Goal: Task Accomplishment & Management: Use online tool/utility

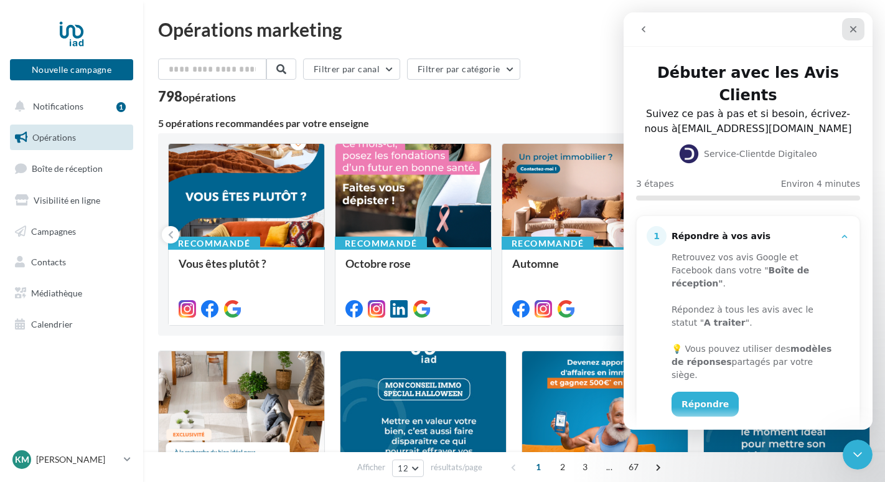
click at [854, 24] on icon "Fermer" at bounding box center [854, 29] width 10 height 10
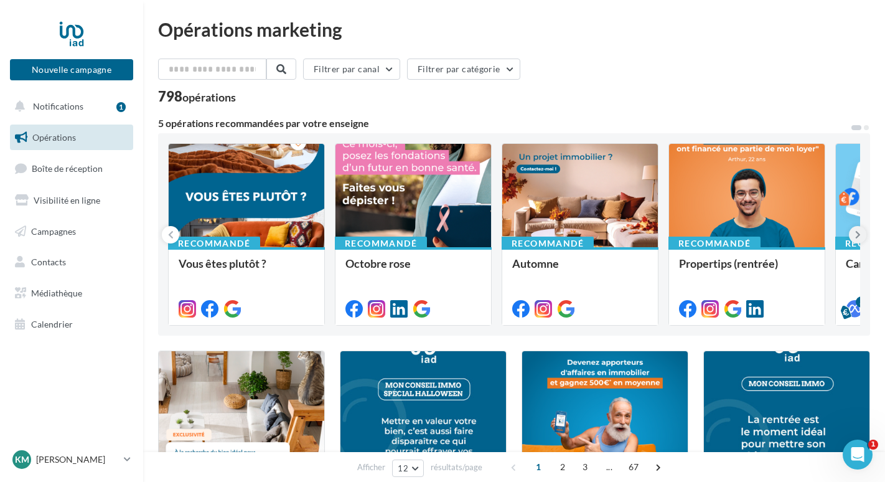
click at [858, 233] on icon at bounding box center [858, 234] width 6 height 12
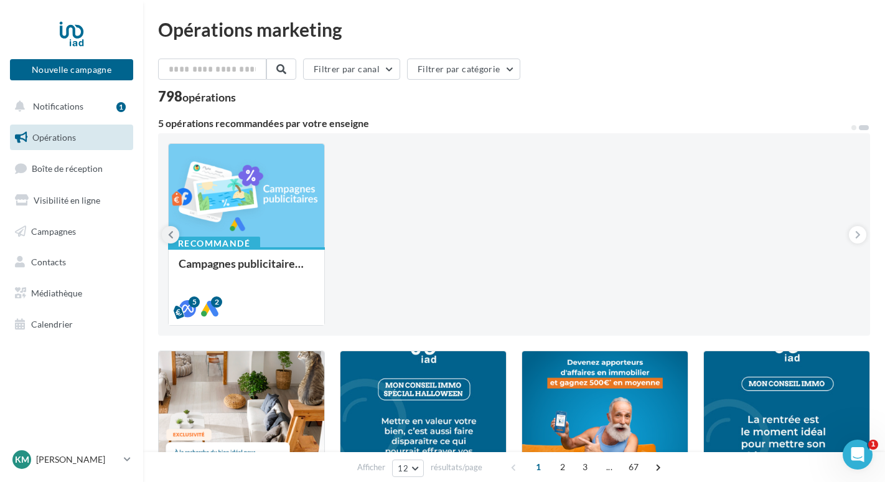
click at [168, 234] on icon at bounding box center [171, 234] width 6 height 12
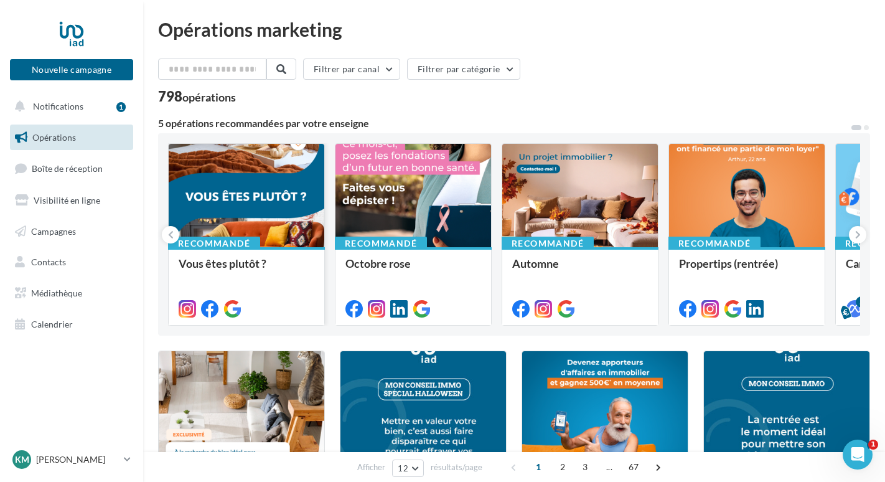
click at [275, 207] on div at bounding box center [247, 196] width 156 height 105
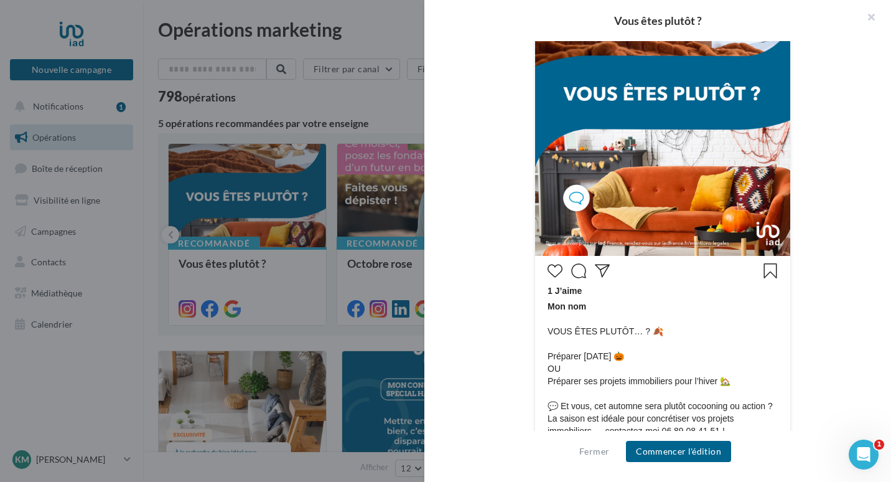
scroll to position [436, 0]
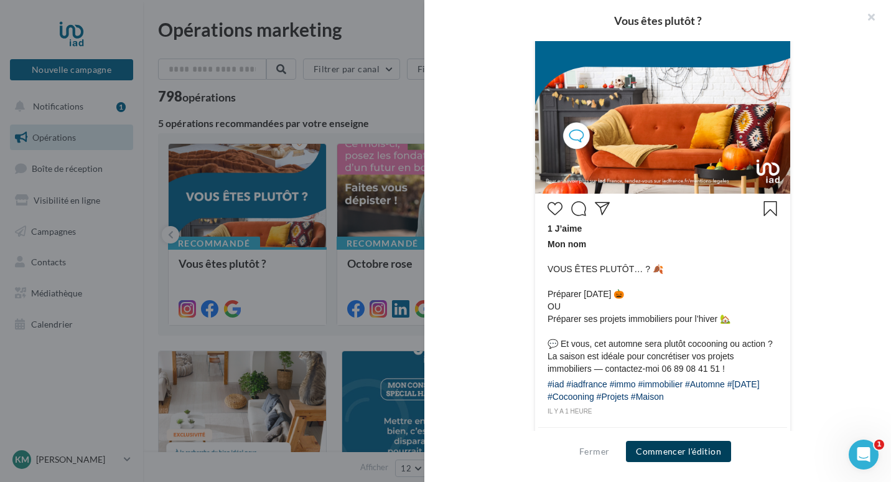
click at [702, 454] on button "Commencer l'édition" at bounding box center [678, 451] width 105 height 21
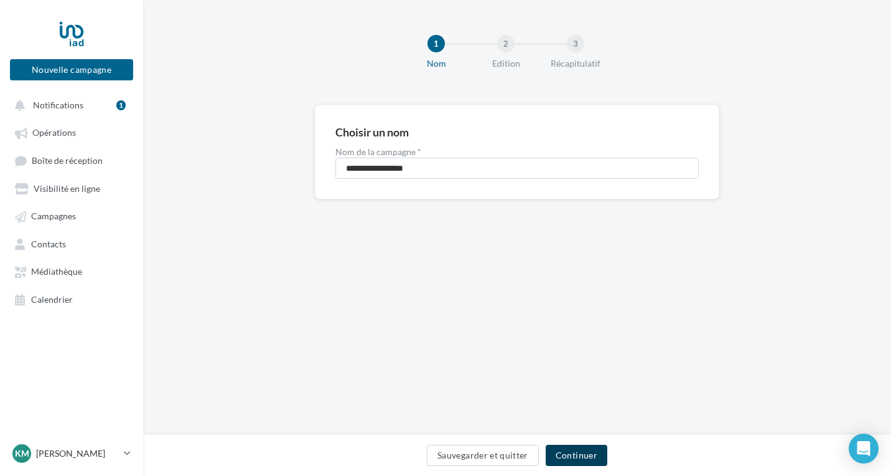
click at [578, 464] on div "Sauvegarder et quitter Continuer" at bounding box center [517, 457] width 728 height 26
click at [578, 459] on button "Continuer" at bounding box center [577, 454] width 62 height 21
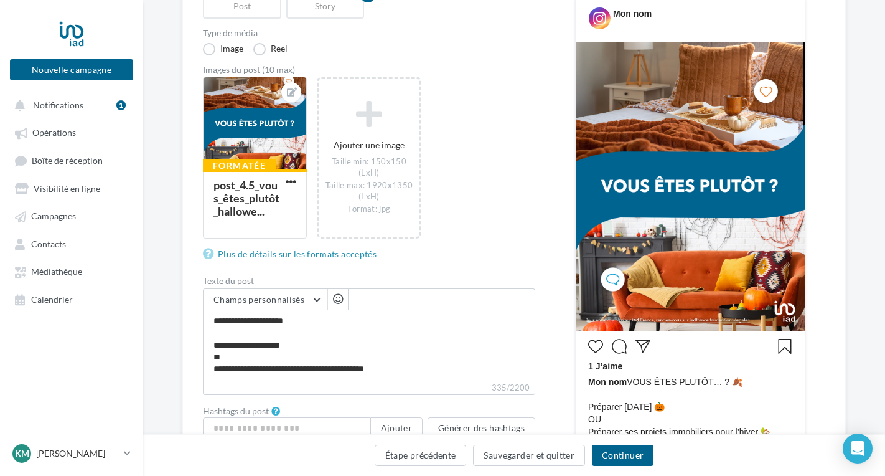
scroll to position [187, 0]
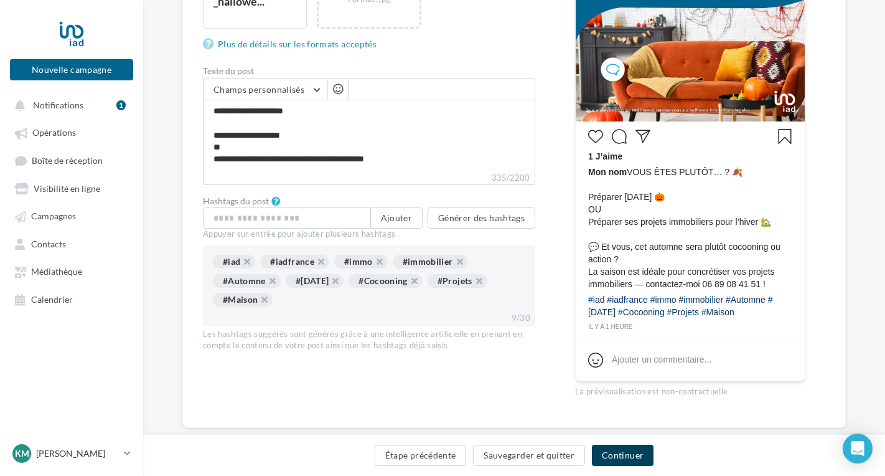
click at [623, 457] on button "Continuer" at bounding box center [623, 454] width 62 height 21
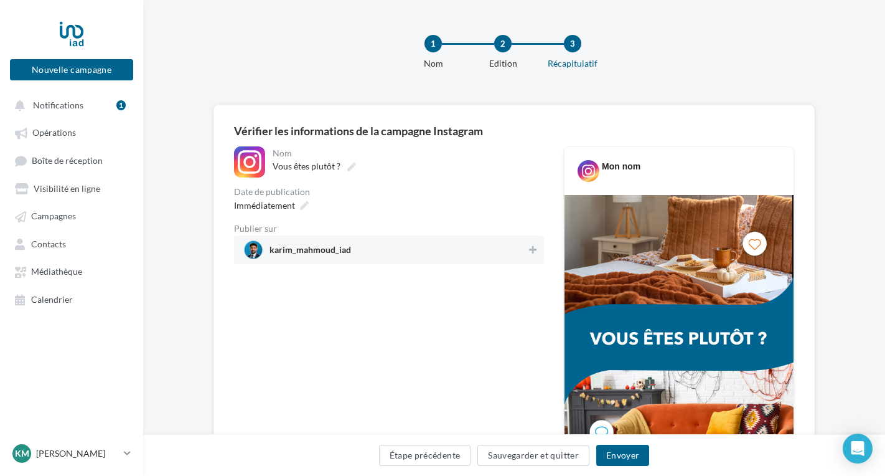
click at [454, 247] on span "karim_mahmoud_iad" at bounding box center [385, 249] width 283 height 19
click at [529, 252] on icon at bounding box center [532, 249] width 9 height 9
click at [529, 252] on icon at bounding box center [532, 249] width 7 height 9
click at [625, 454] on button "Envoyer" at bounding box center [622, 454] width 53 height 21
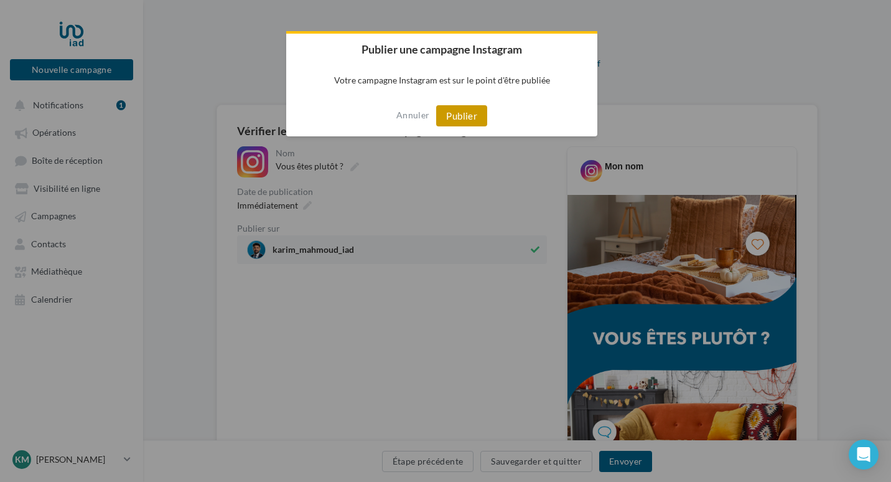
click at [456, 116] on button "Publier" at bounding box center [461, 115] width 51 height 21
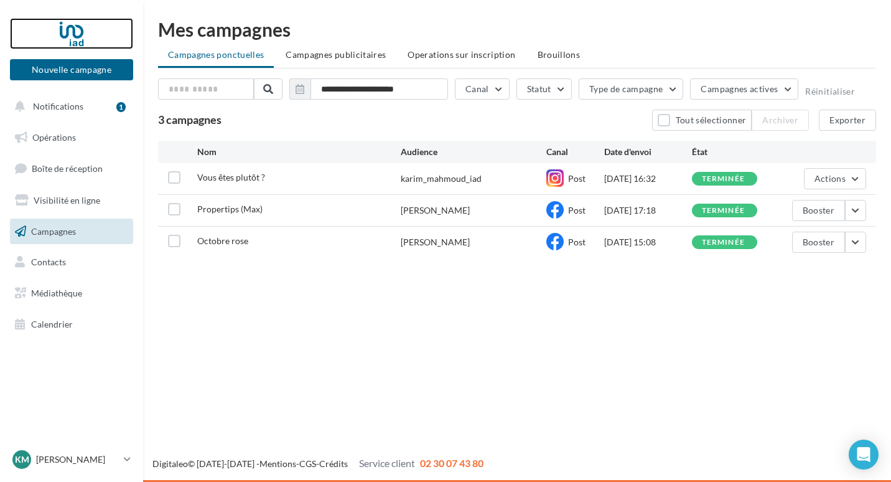
click at [64, 33] on div at bounding box center [72, 33] width 100 height 31
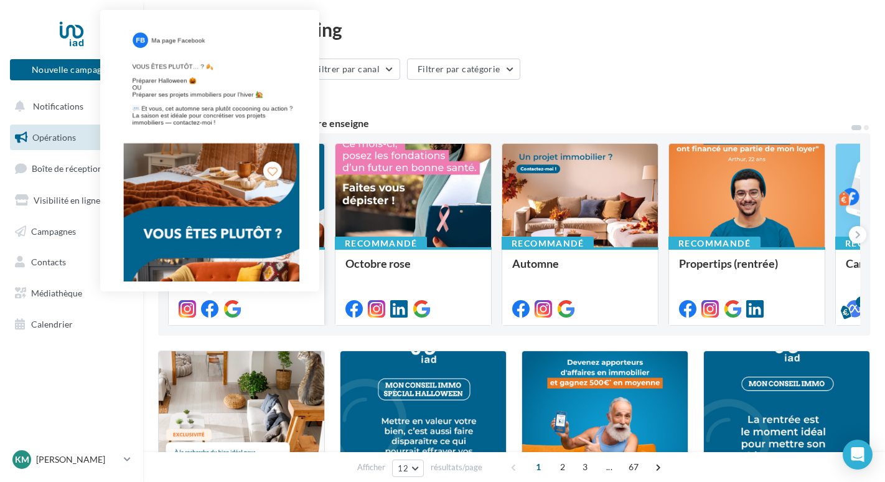
click at [209, 311] on icon at bounding box center [209, 308] width 17 height 17
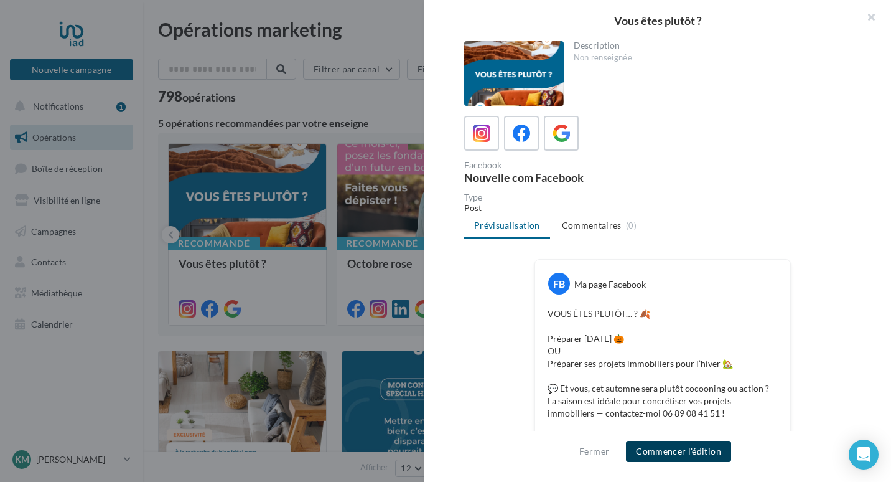
click at [689, 452] on button "Commencer l'édition" at bounding box center [678, 451] width 105 height 21
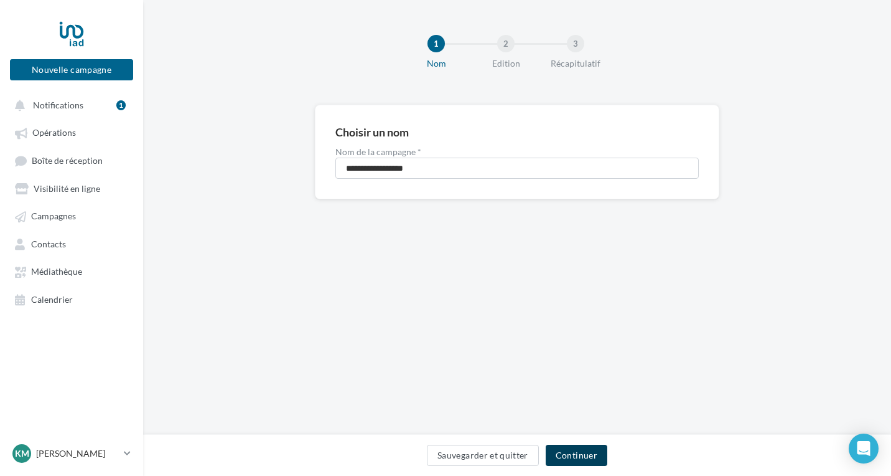
click at [576, 446] on button "Continuer" at bounding box center [577, 454] width 62 height 21
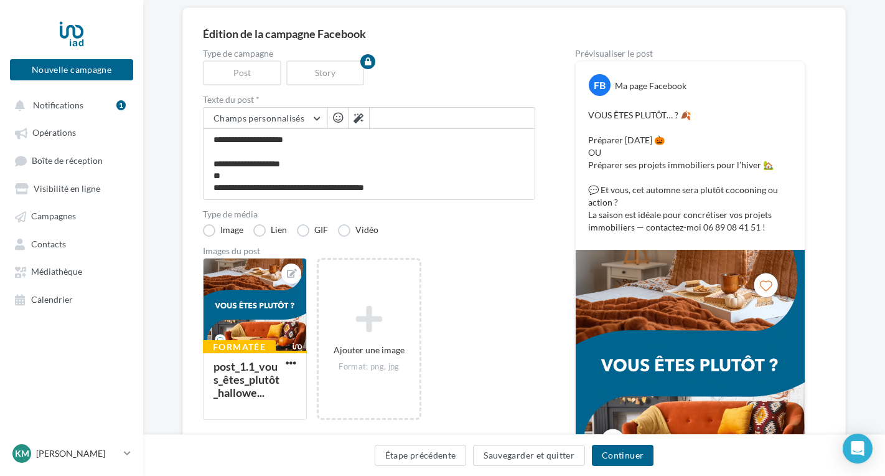
scroll to position [125, 0]
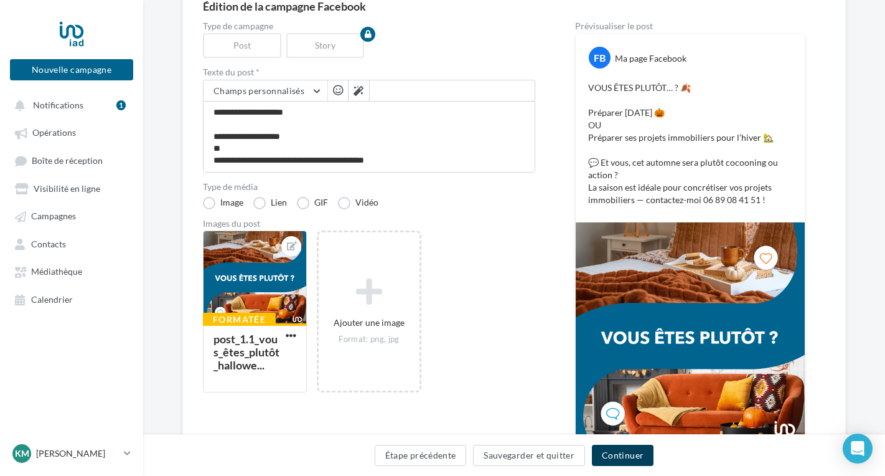
click at [613, 461] on button "Continuer" at bounding box center [623, 454] width 62 height 21
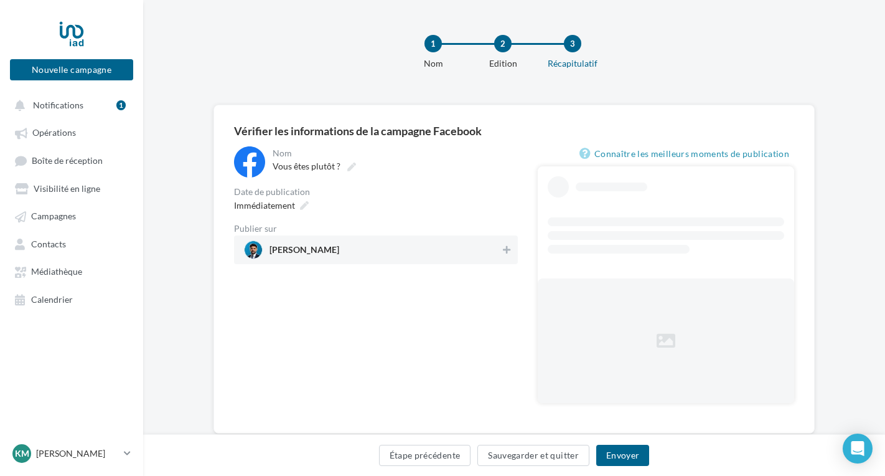
click at [410, 229] on div "Publier sur" at bounding box center [376, 228] width 284 height 9
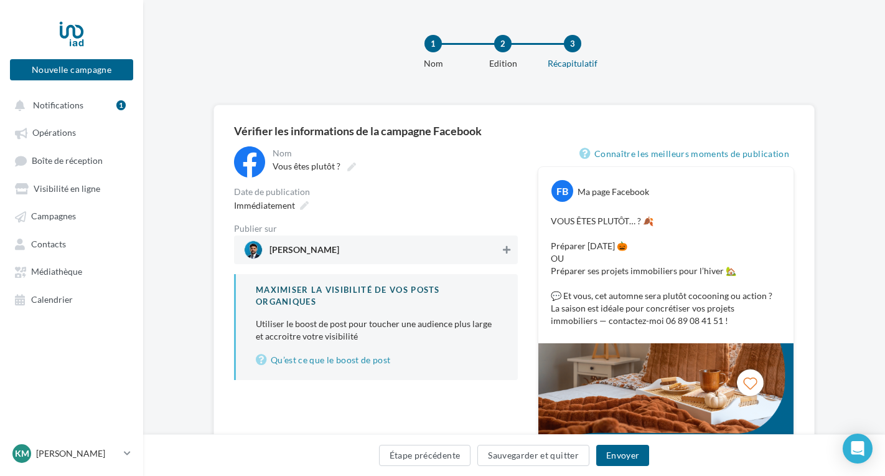
click at [506, 250] on icon at bounding box center [506, 249] width 7 height 9
click at [620, 452] on button "Envoyer" at bounding box center [622, 454] width 53 height 21
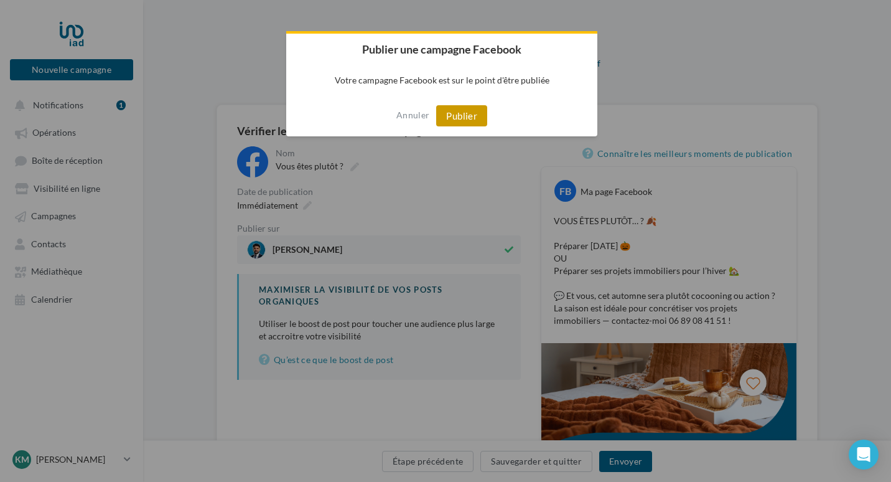
click at [447, 115] on button "Publier" at bounding box center [461, 115] width 51 height 21
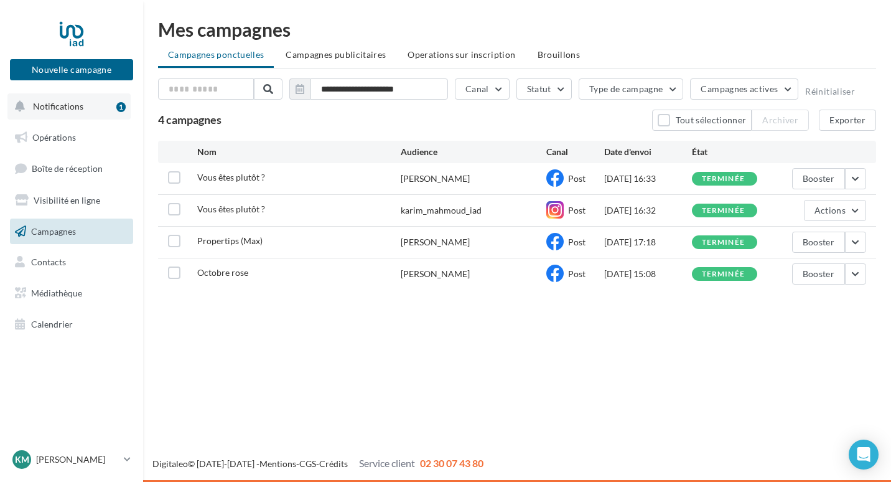
click at [72, 106] on span "Notifications" at bounding box center [58, 106] width 50 height 11
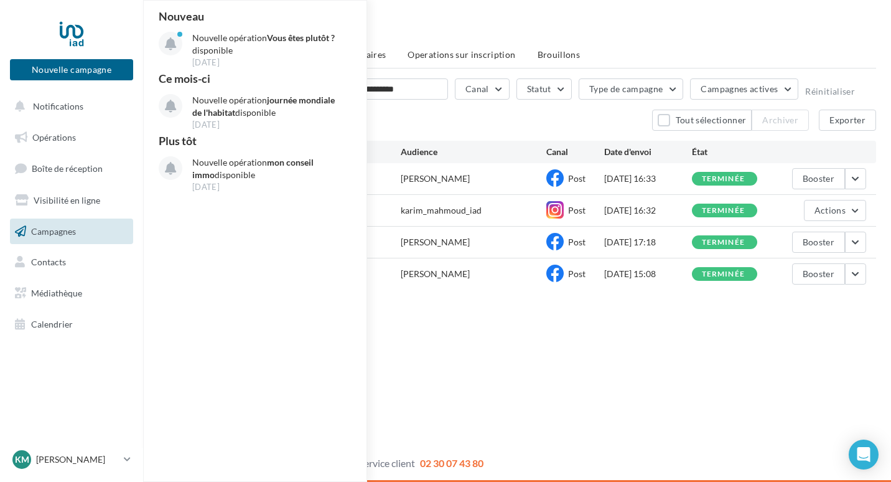
click at [471, 349] on div "Nouvelle campagne Nouvelle campagne Notifications Nouveau Nouvelle opération Vo…" at bounding box center [445, 241] width 891 height 482
